Goal: Task Accomplishment & Management: Manage account settings

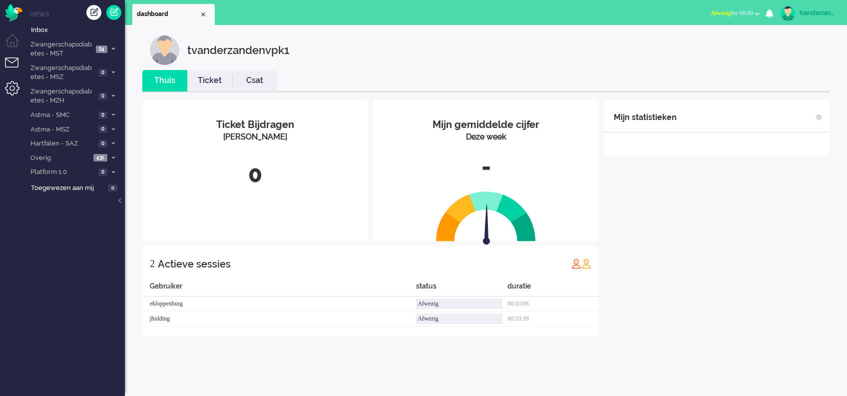
click at [16, 83] on li "Admin menu" at bounding box center [16, 92] width 22 height 22
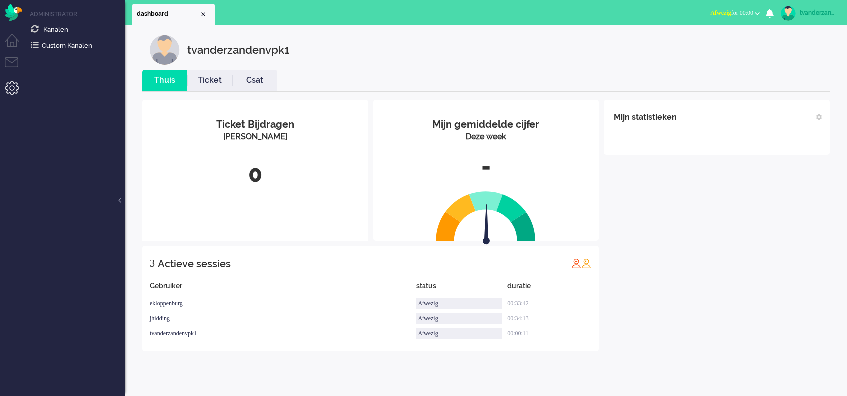
click at [823, 8] on div "tvanderzandenvpk1" at bounding box center [818, 13] width 37 height 10
click at [800, 71] on link "Instellingen" at bounding box center [807, 67] width 69 height 10
select select
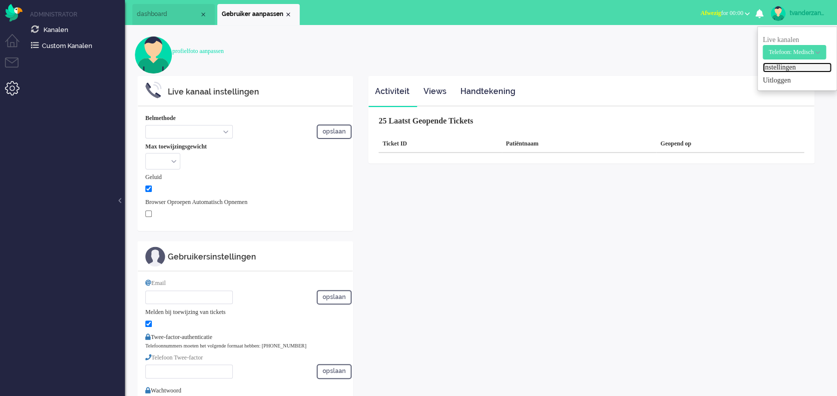
select select "browser"
checkbox input "true"
type input "[EMAIL_ADDRESS][DOMAIN_NAME]"
checkbox input "true"
type input "[PHONE_NUMBER]"
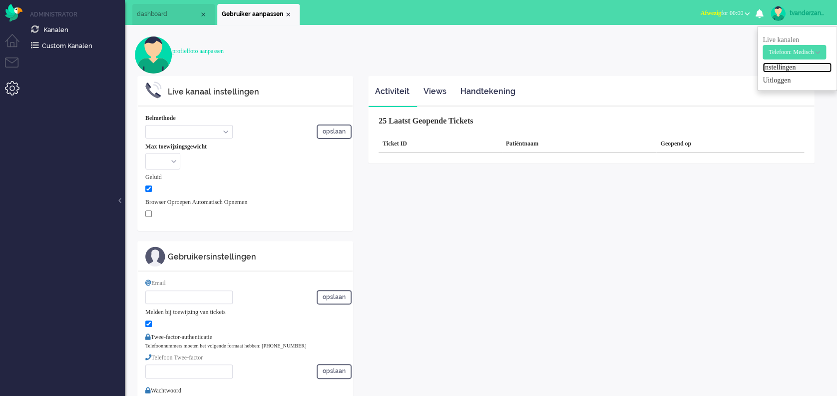
select select "nl"
select select "en_GB"
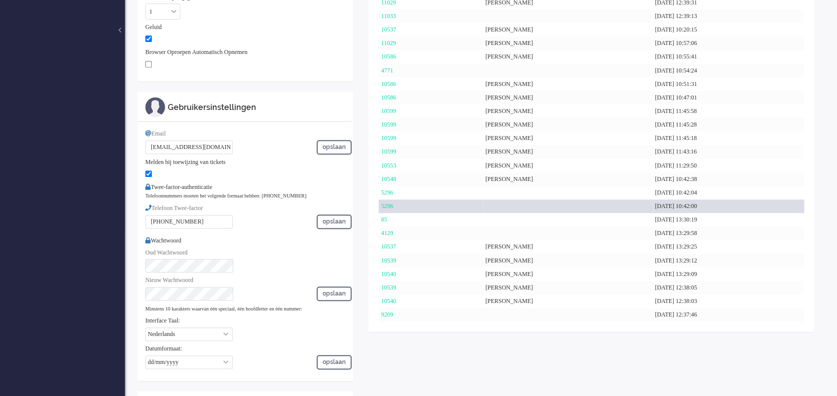
scroll to position [173, 0]
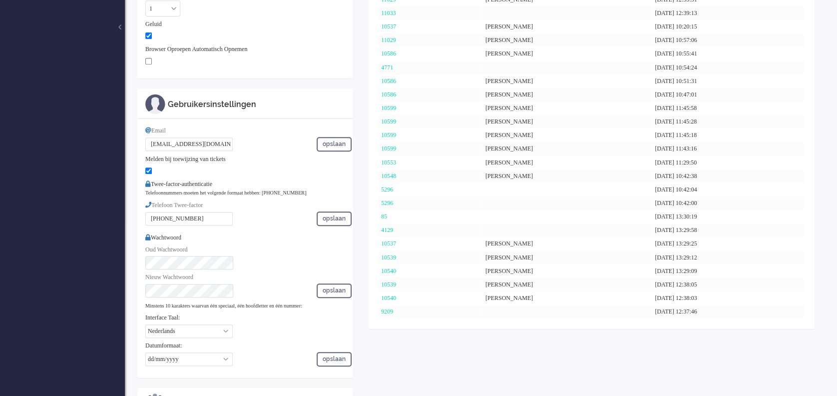
checkbox input "false"
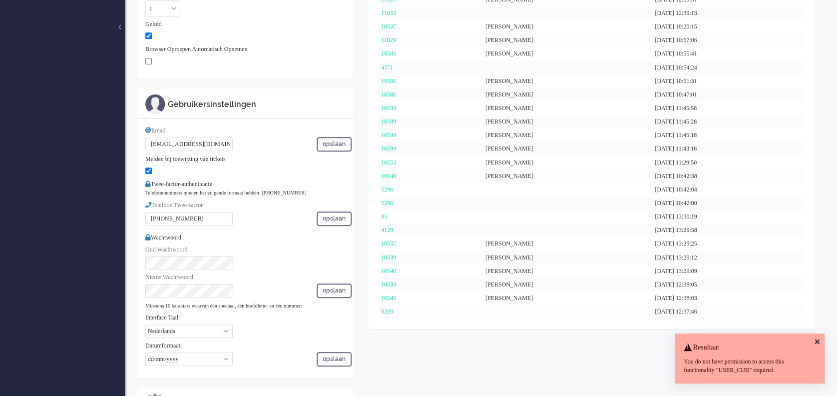
click at [817, 340] on icon at bounding box center [817, 341] width 4 height 6
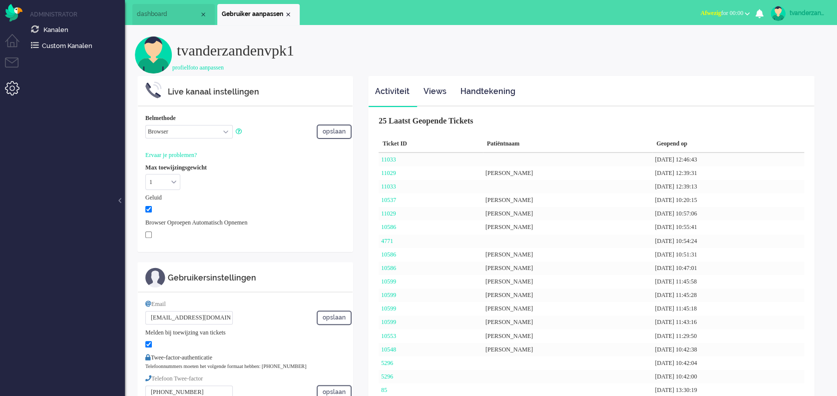
scroll to position [0, 0]
click at [434, 94] on link "Views" at bounding box center [435, 91] width 36 height 24
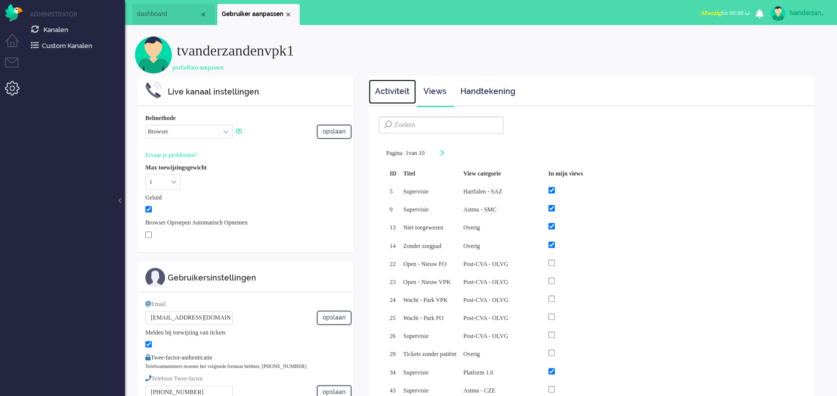
click at [409, 93] on link "Activiteit" at bounding box center [392, 91] width 47 height 24
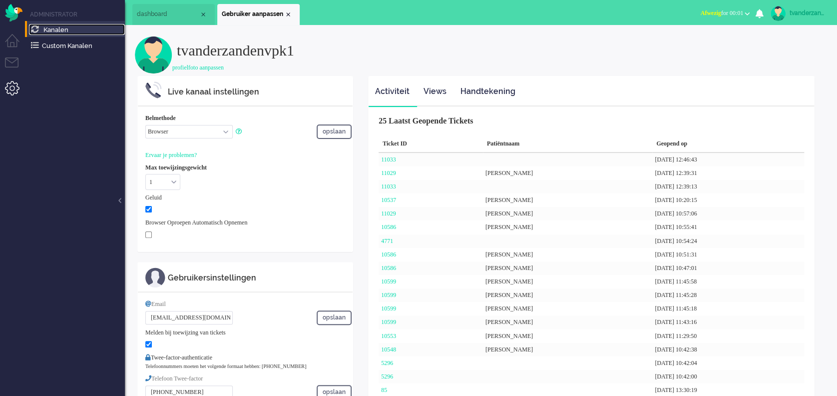
click at [70, 32] on link "Kanalen" at bounding box center [77, 29] width 96 height 11
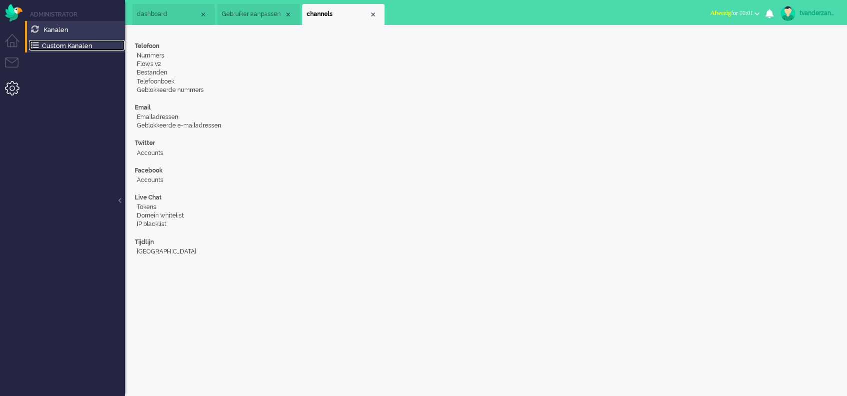
click at [80, 46] on link "Custom Kanalen" at bounding box center [77, 45] width 96 height 11
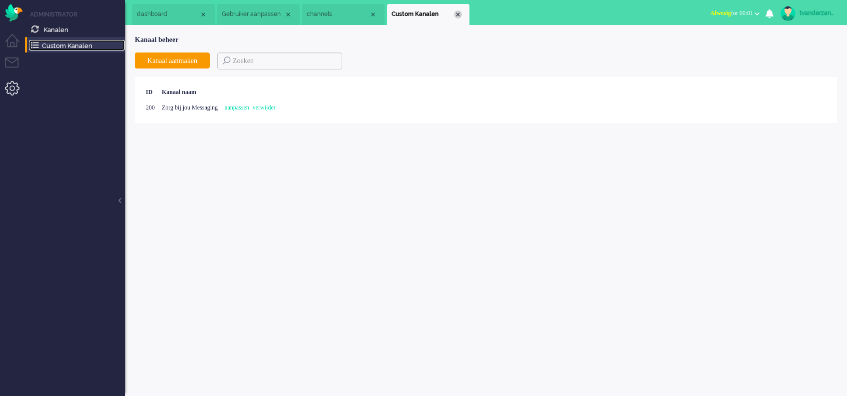
click at [460, 12] on div "Close tab" at bounding box center [458, 14] width 8 height 8
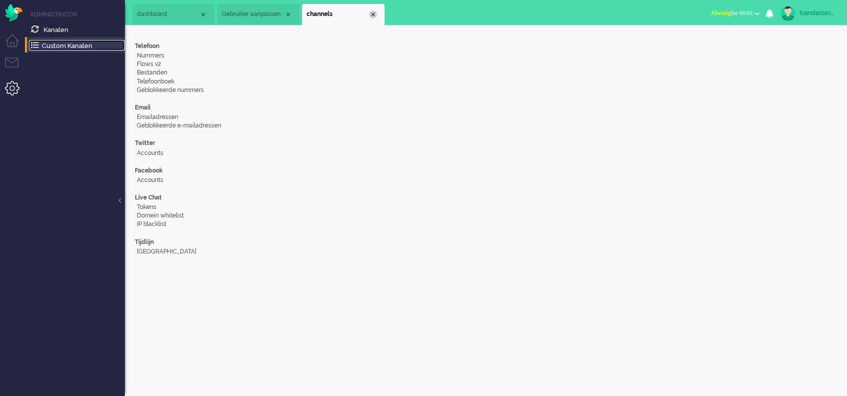
click at [376, 14] on div "Close tab" at bounding box center [373, 14] width 8 height 8
